Goal: Information Seeking & Learning: Learn about a topic

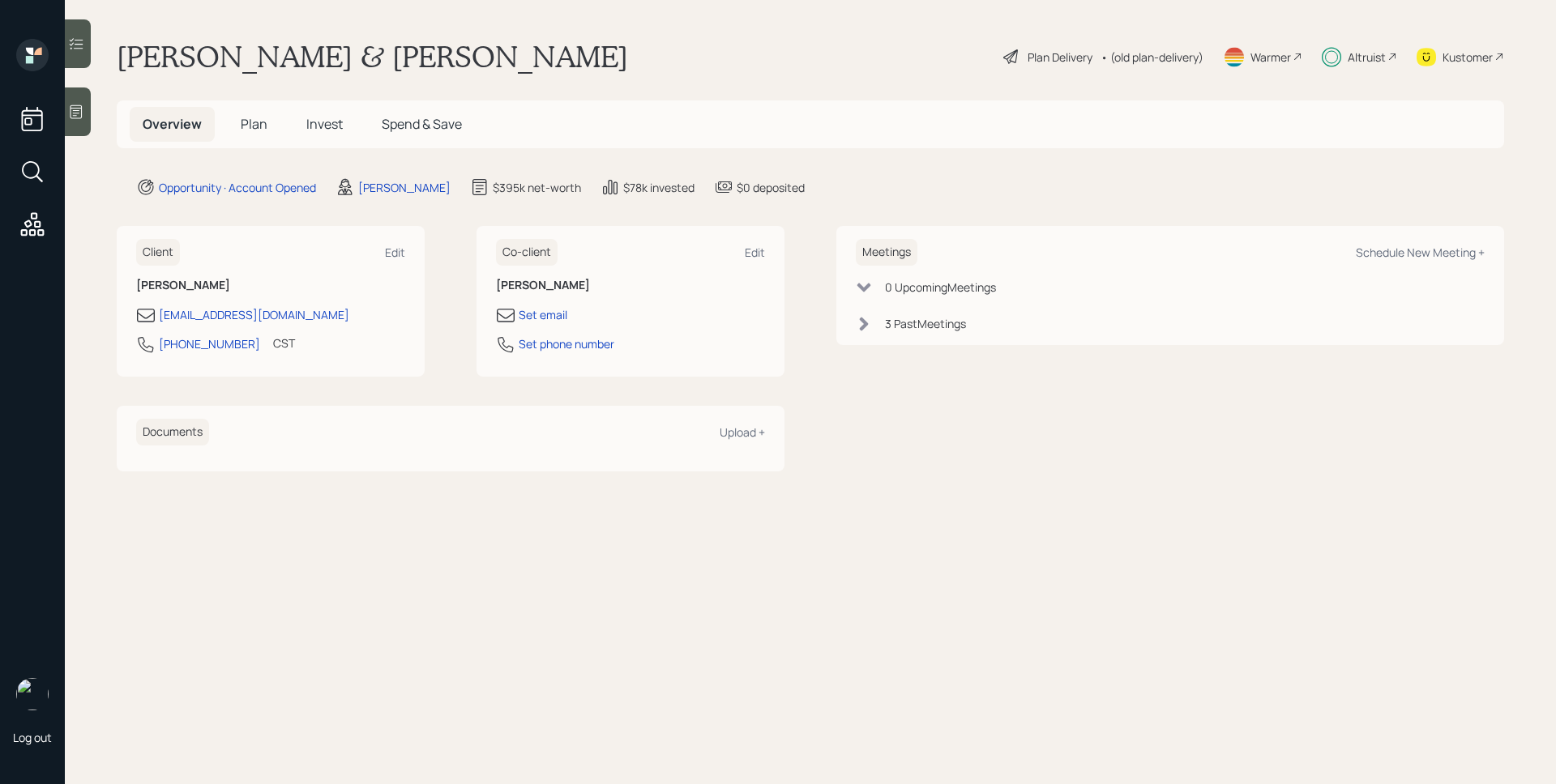
click at [311, 126] on span "Invest" at bounding box center [324, 124] width 36 height 18
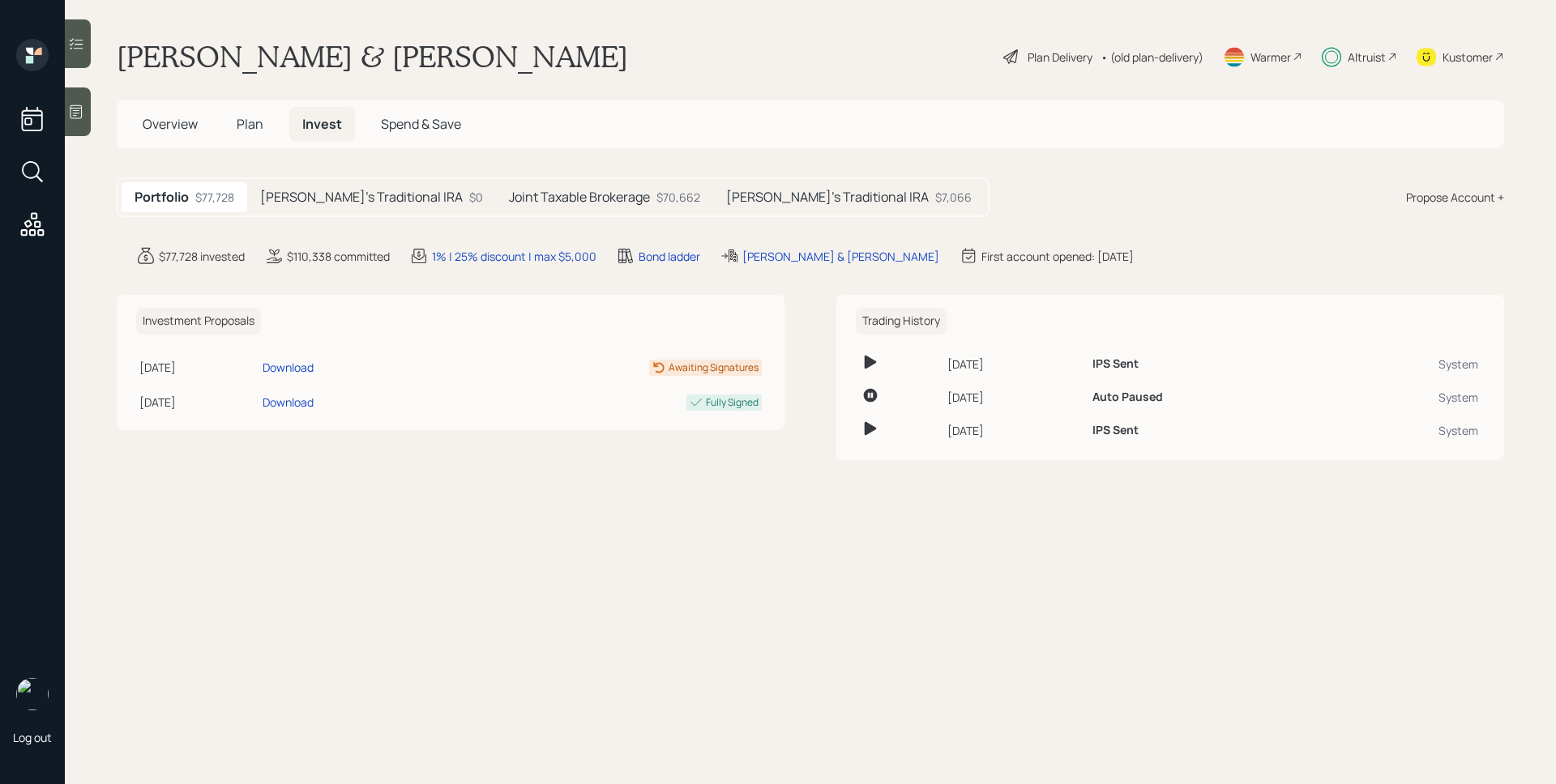
click at [726, 199] on h5 "Julie's Traditional IRA" at bounding box center [828, 197] width 203 height 16
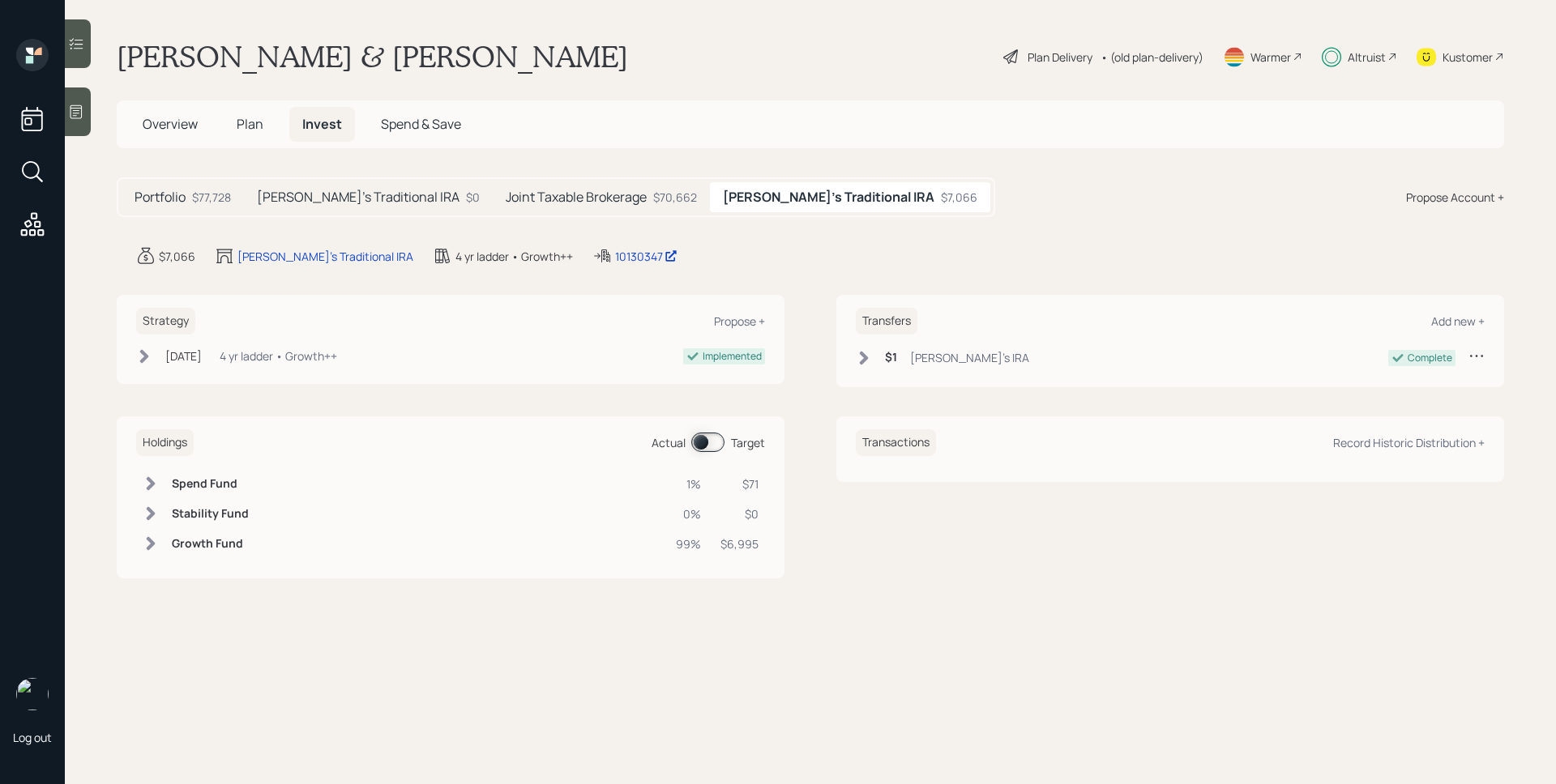
click at [518, 195] on h5 "Joint Taxable Brokerage" at bounding box center [575, 197] width 141 height 16
click at [1348, 52] on div "Altruist" at bounding box center [1367, 56] width 38 height 17
